Goal: Information Seeking & Learning: Learn about a topic

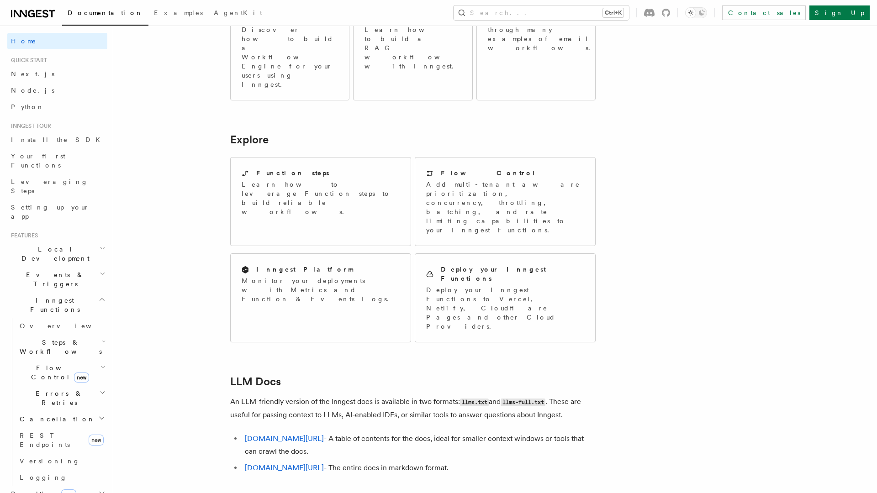
scroll to position [672, 0]
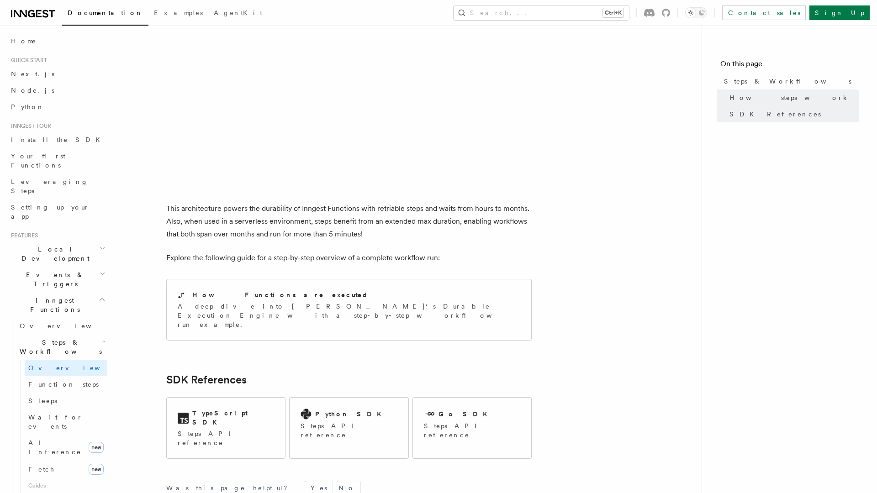
scroll to position [840, 0]
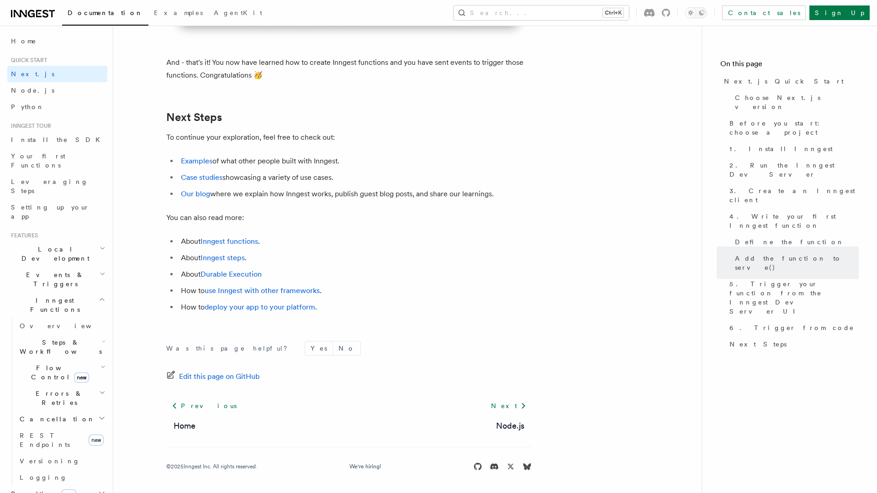
scroll to position [5657, 0]
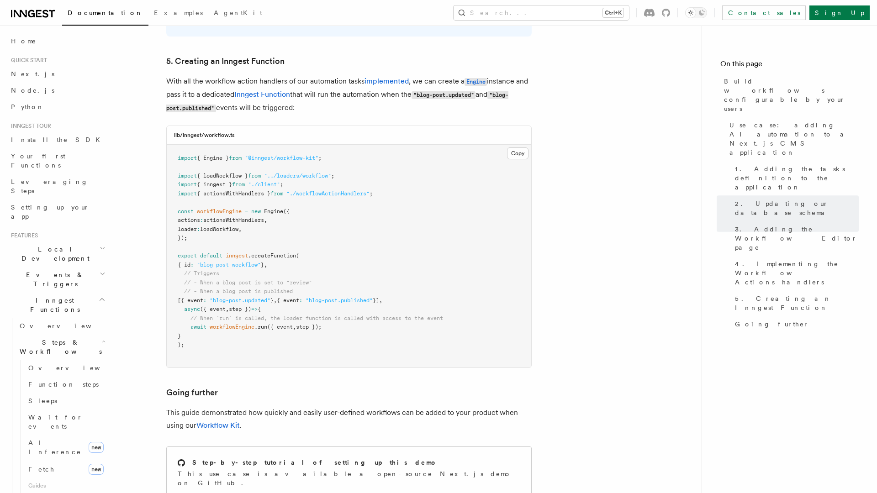
scroll to position [3981, 0]
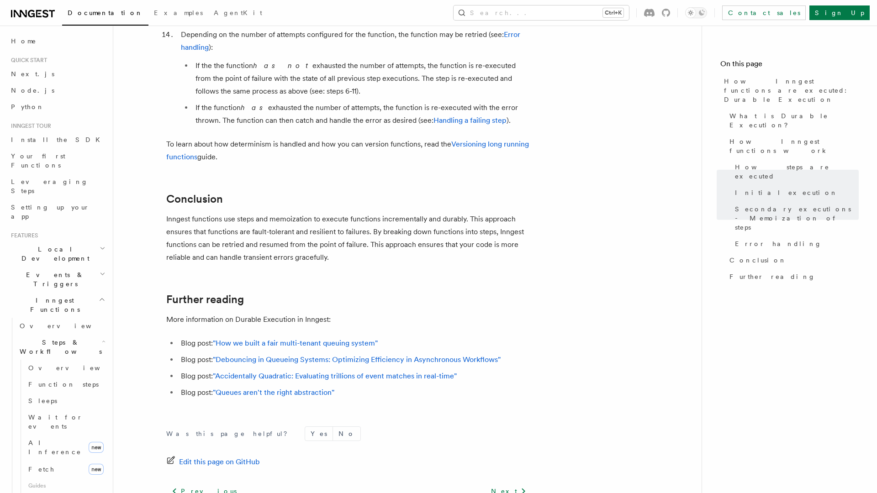
scroll to position [1669, 0]
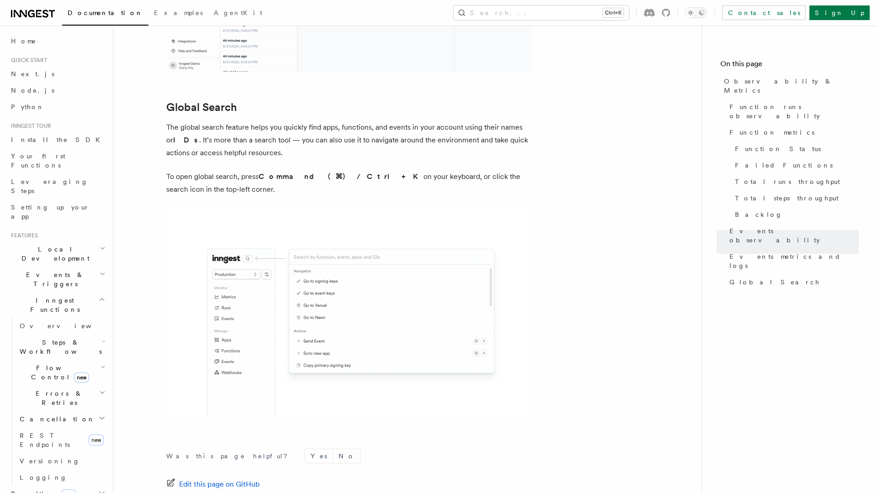
scroll to position [2966, 0]
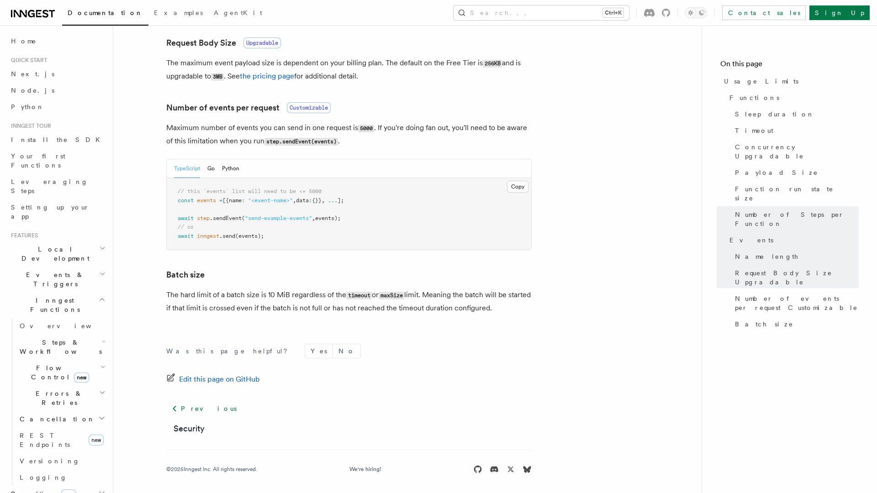
scroll to position [800, 0]
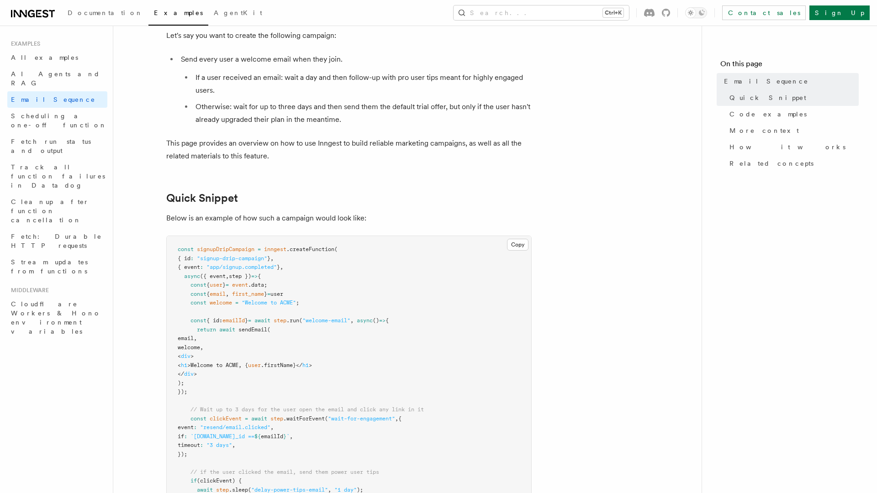
scroll to position [668, 0]
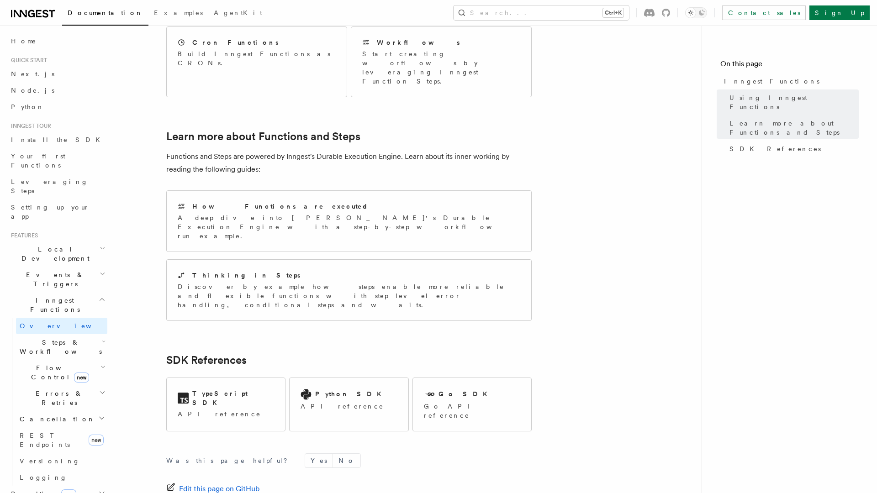
scroll to position [597, 0]
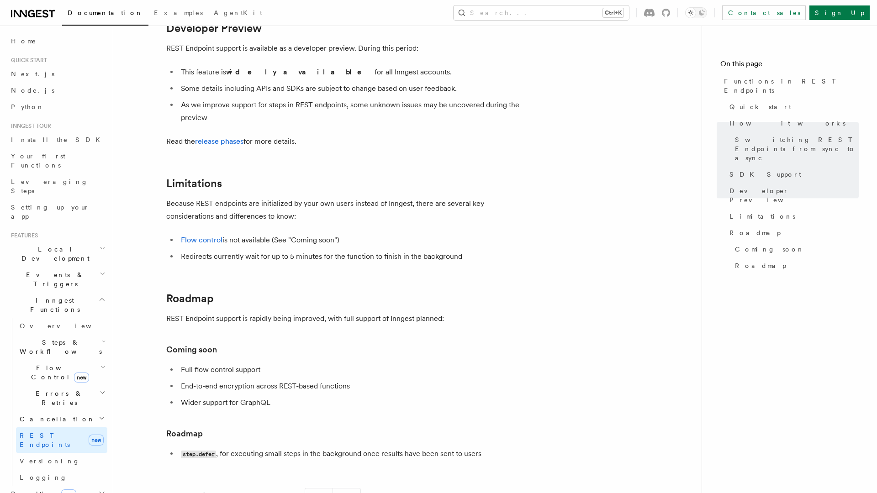
scroll to position [1613, 0]
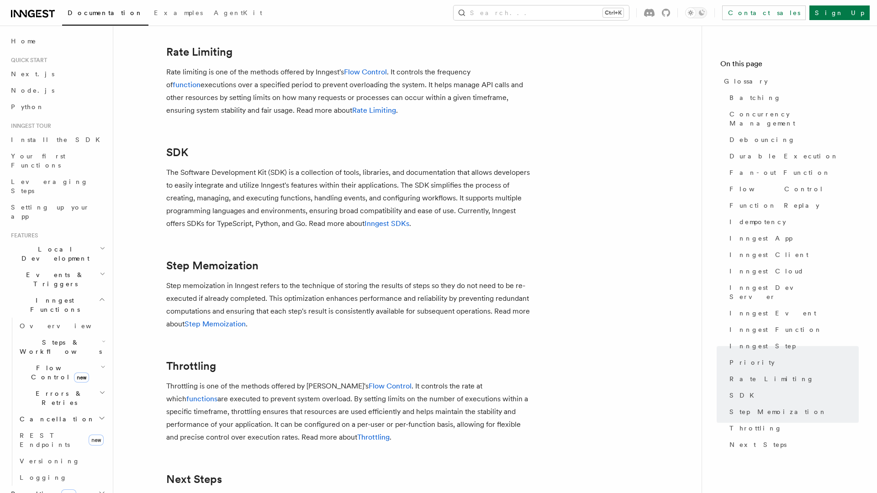
scroll to position [1997, 0]
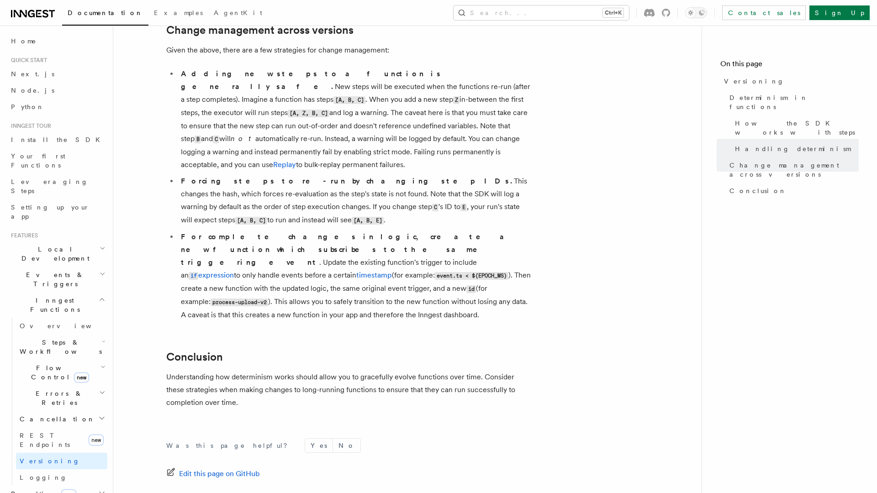
scroll to position [641, 0]
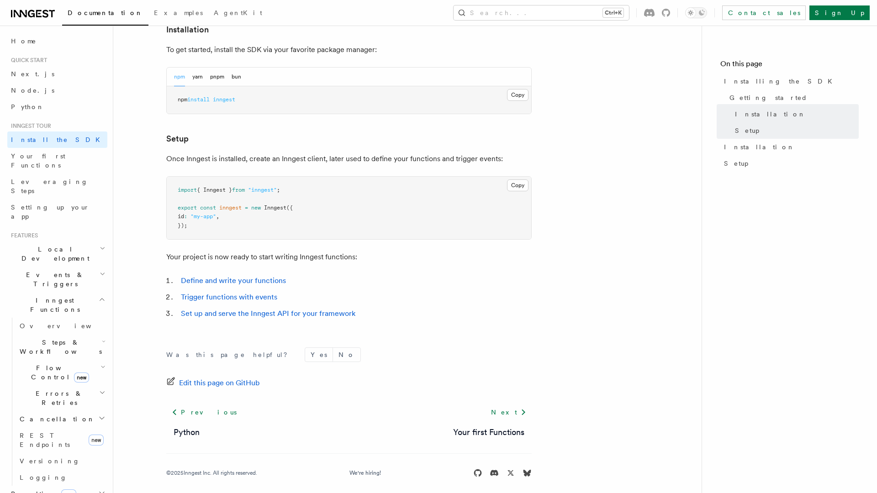
scroll to position [266, 0]
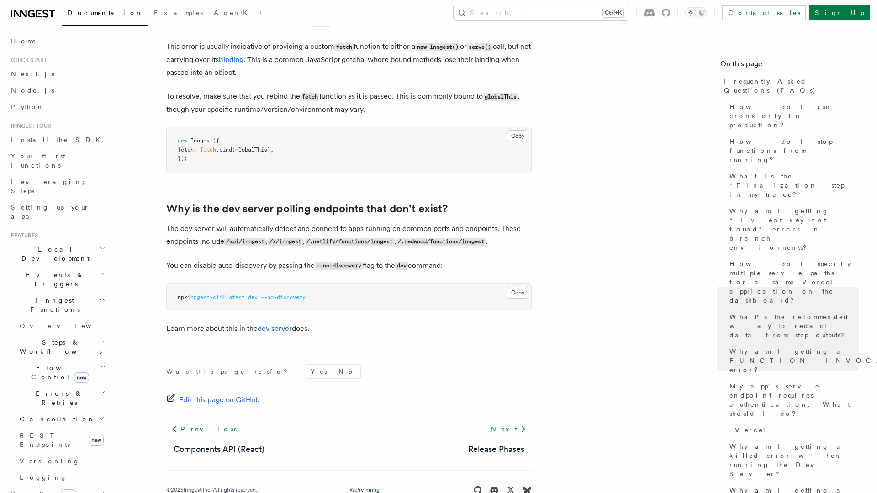
scroll to position [1631, 0]
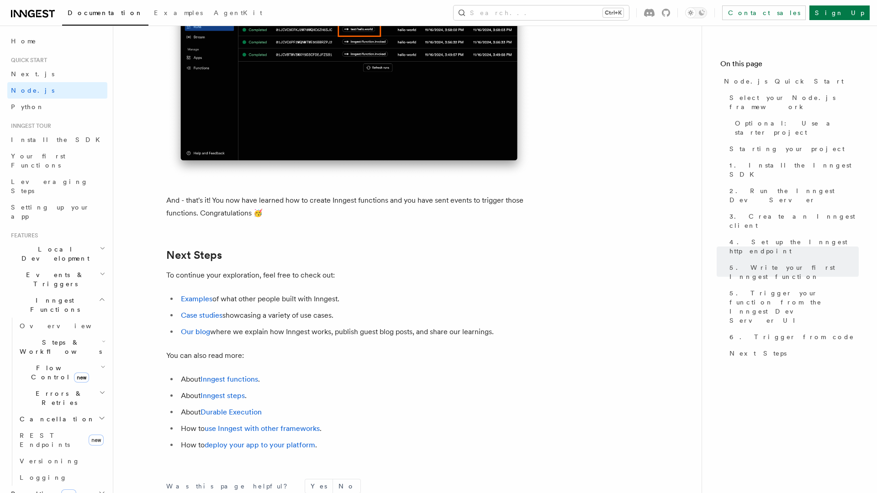
scroll to position [5626, 0]
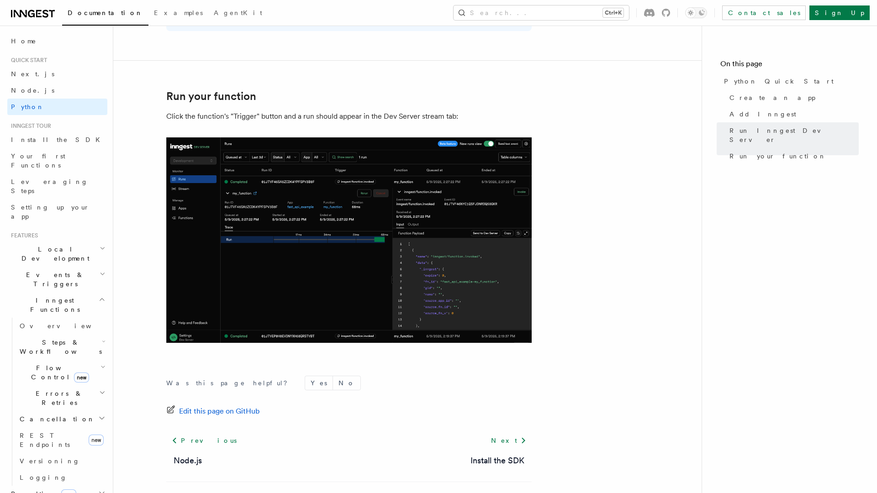
scroll to position [1816, 0]
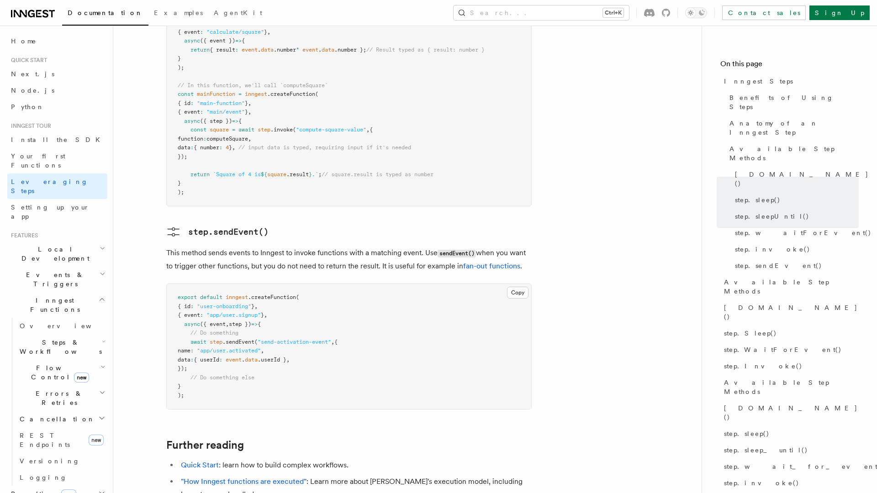
scroll to position [1916, 0]
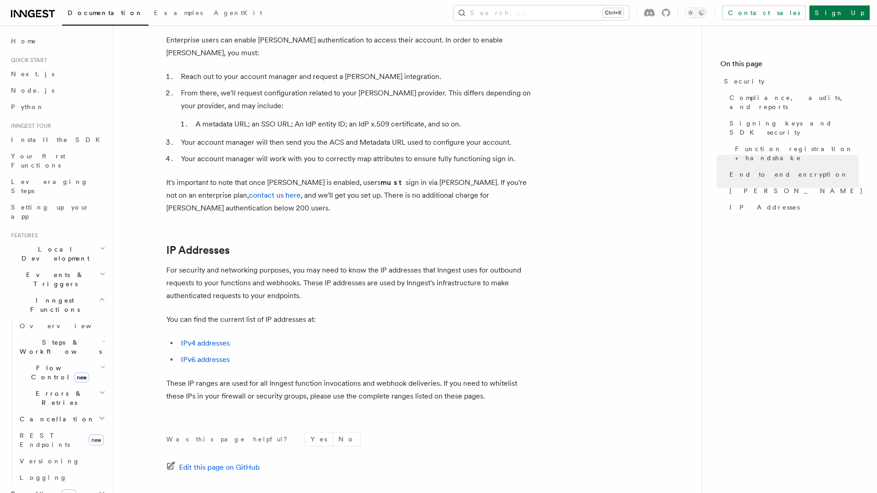
scroll to position [1066, 0]
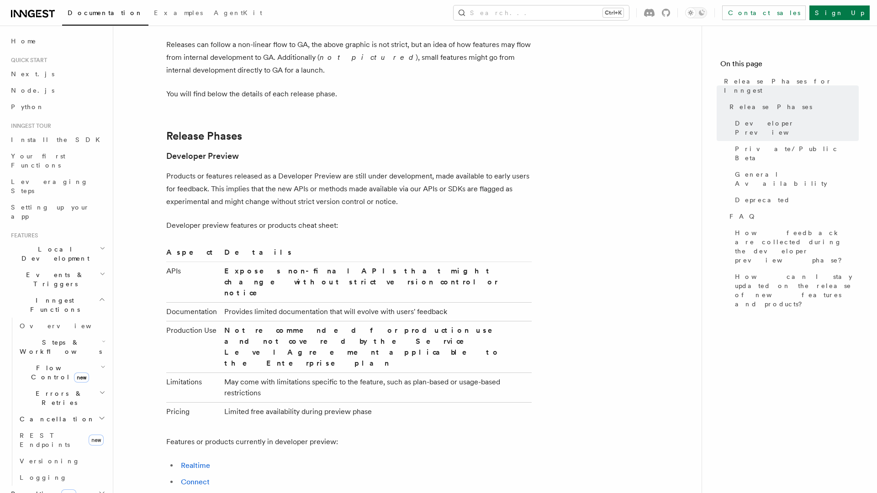
scroll to position [1541, 0]
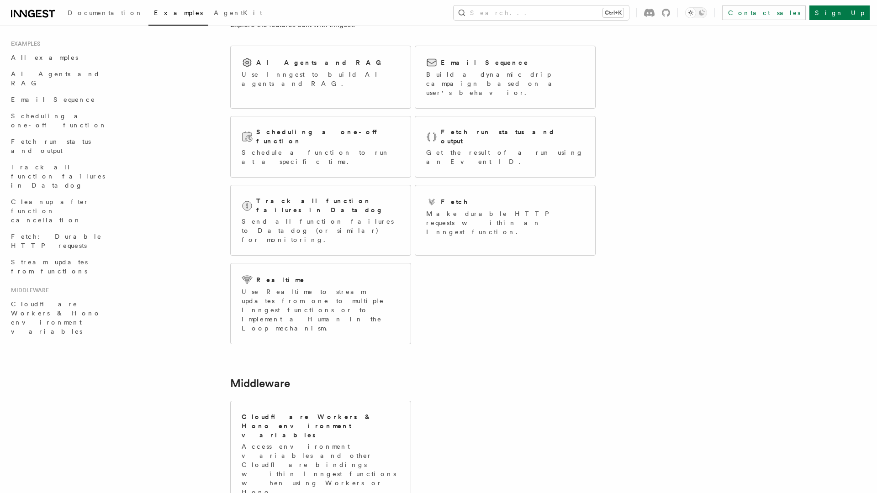
scroll to position [86, 0]
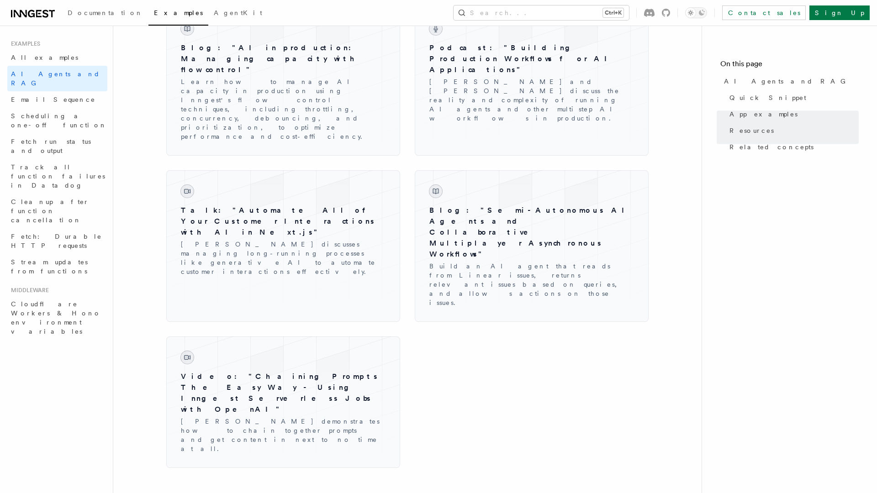
scroll to position [1465, 0]
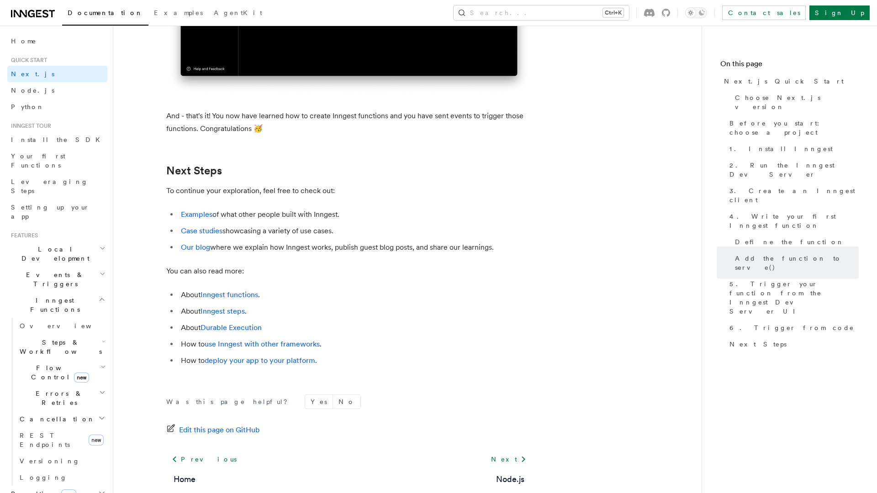
scroll to position [5655, 0]
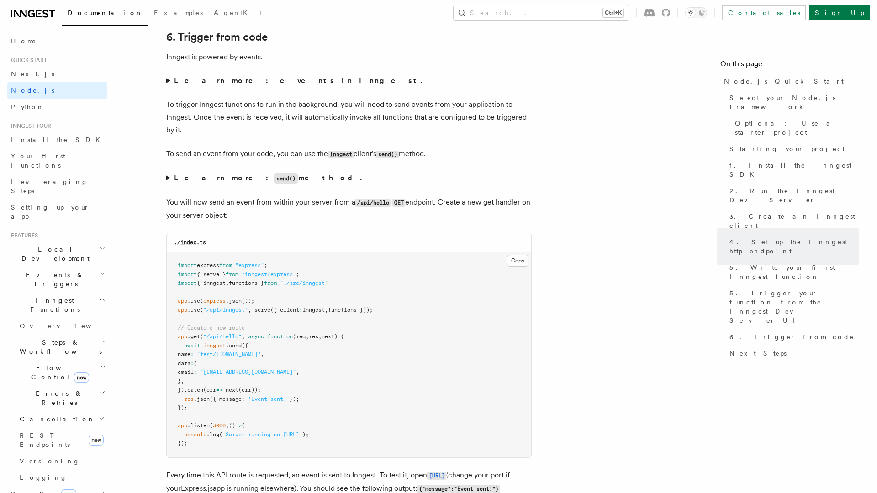
scroll to position [4870, 0]
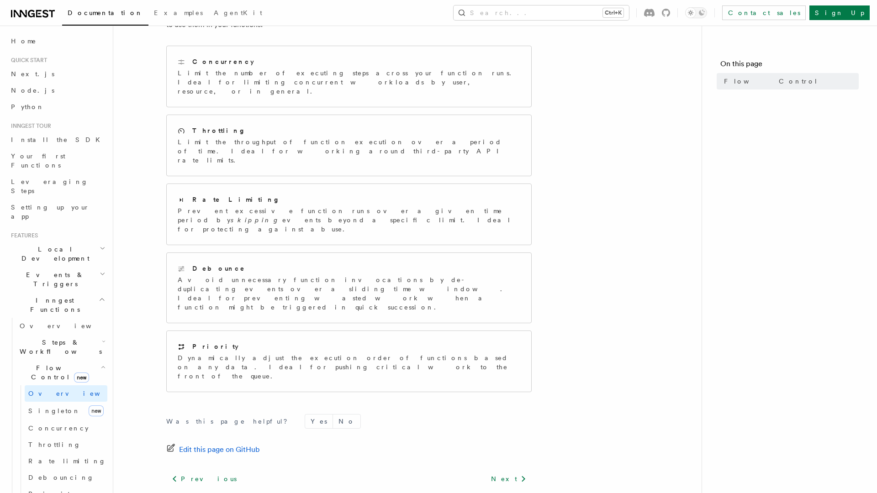
scroll to position [137, 0]
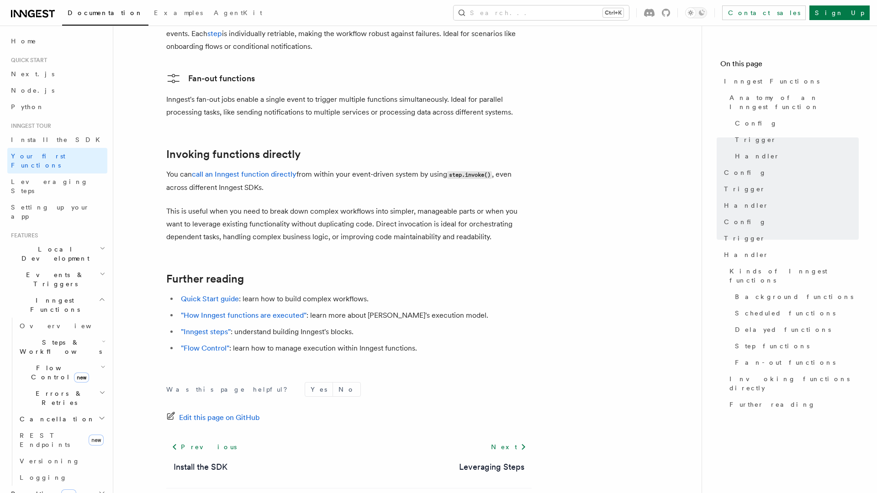
scroll to position [1745, 0]
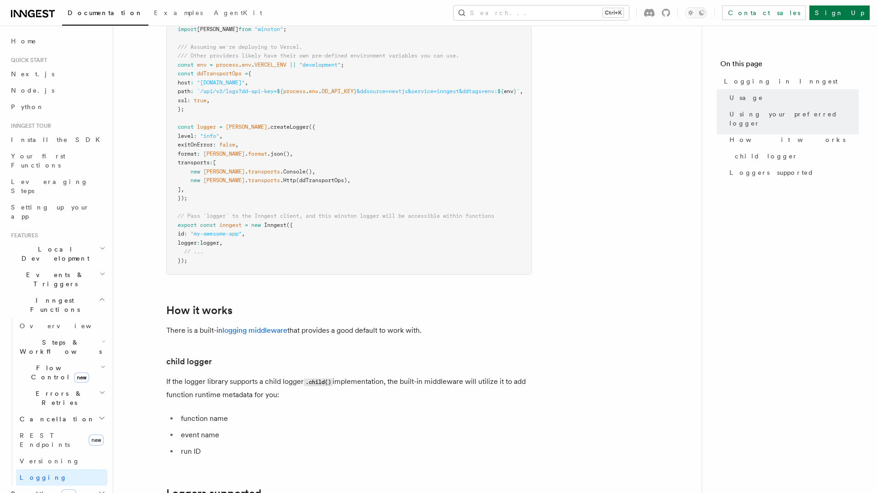
scroll to position [1086, 0]
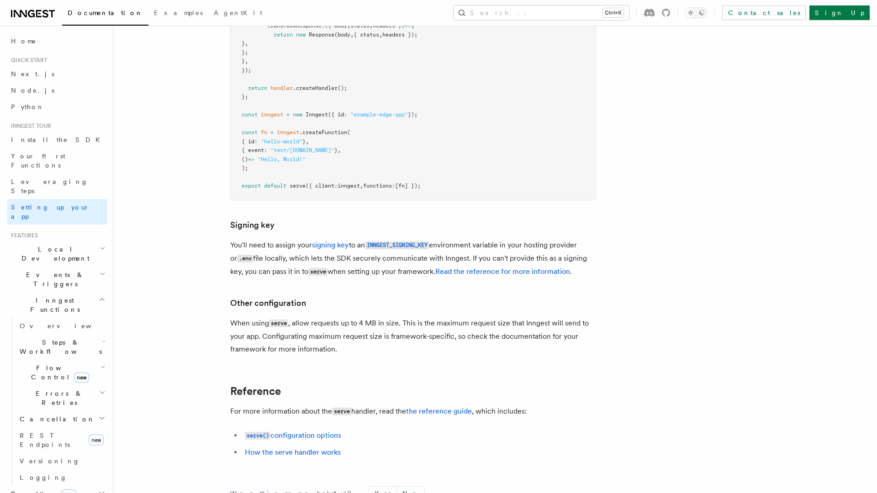
scroll to position [8210, 0]
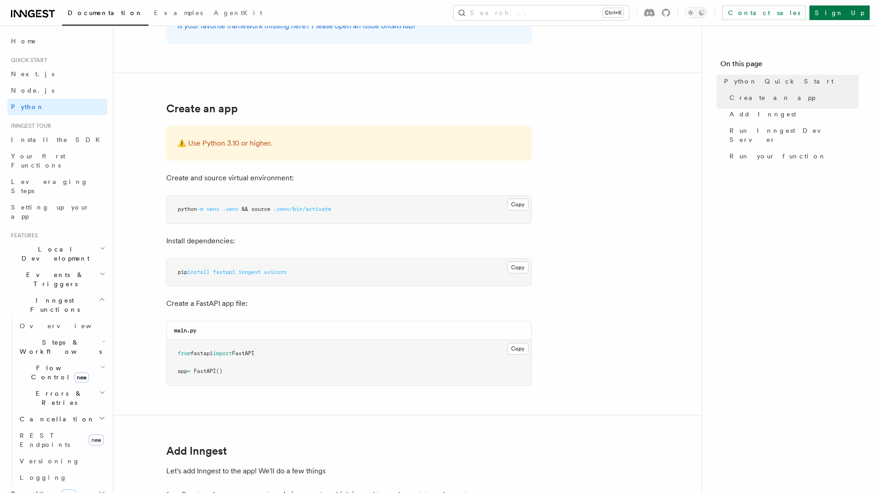
scroll to position [310, 0]
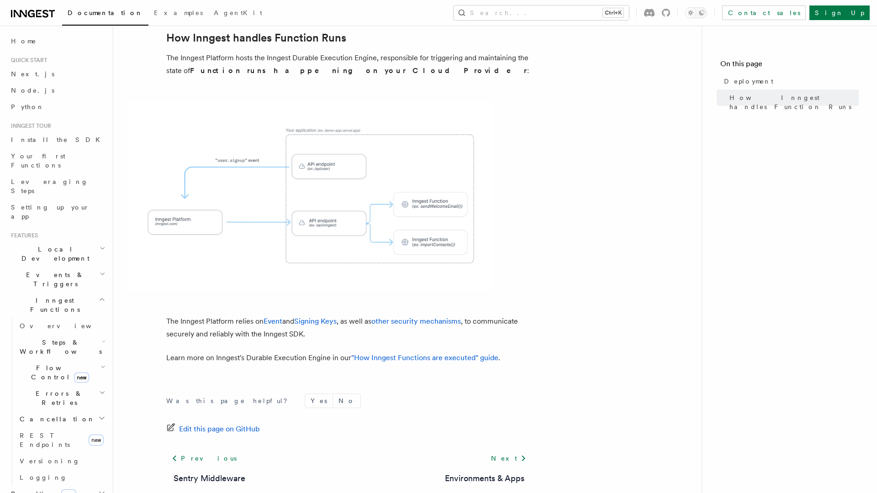
scroll to position [286, 0]
